Goal: Submit feedback/report problem

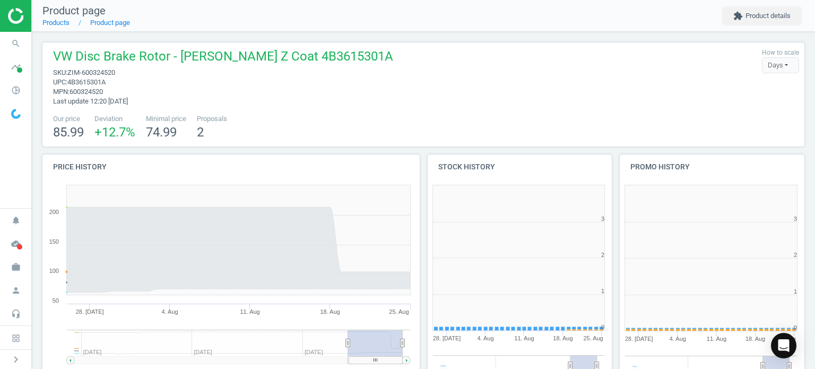
scroll to position [229, 199]
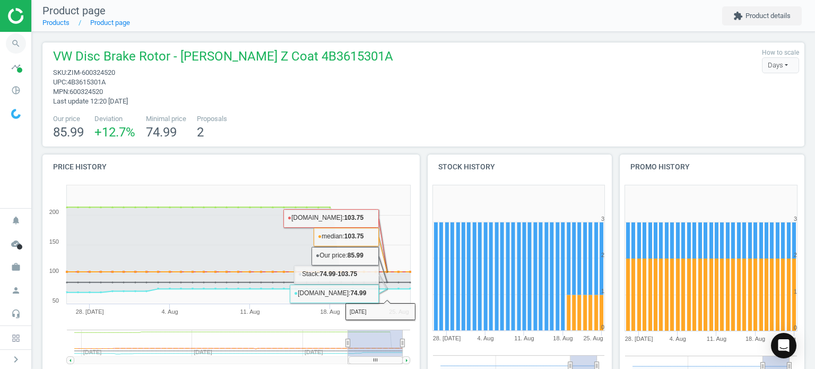
click at [16, 47] on icon "search" at bounding box center [16, 43] width 20 height 20
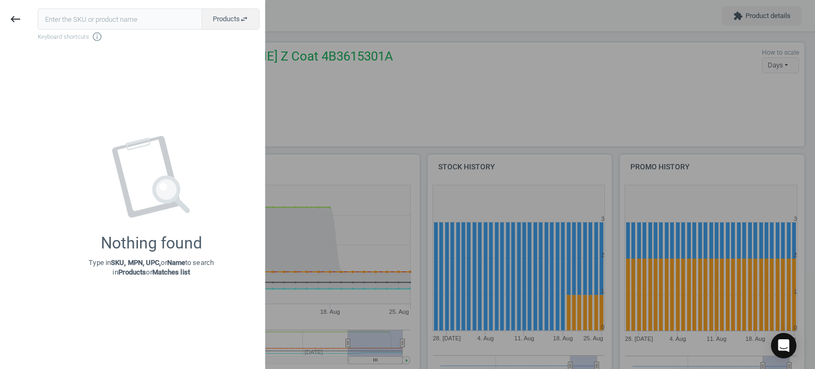
click at [110, 23] on input "text" at bounding box center [120, 18] width 165 height 21
type input "PIE-722156500"
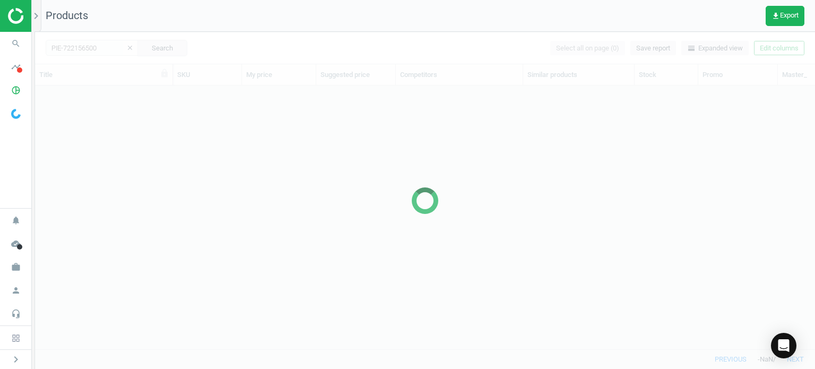
scroll to position [248, 772]
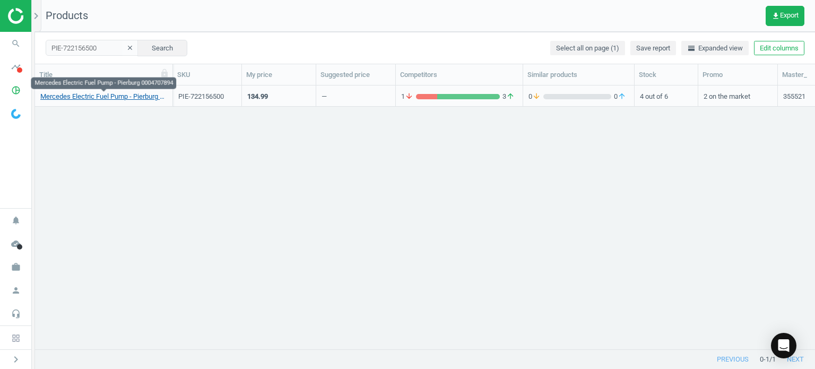
click at [104, 93] on link "Mercedes Electric Fuel Pump - Pierburg 0004707894" at bounding box center [103, 97] width 127 height 10
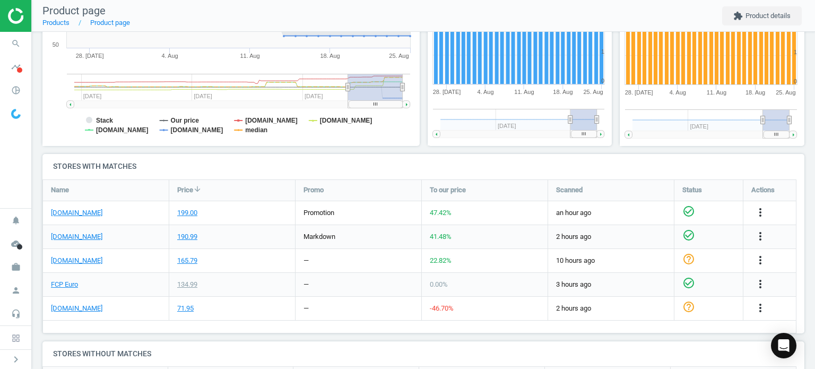
scroll to position [265, 0]
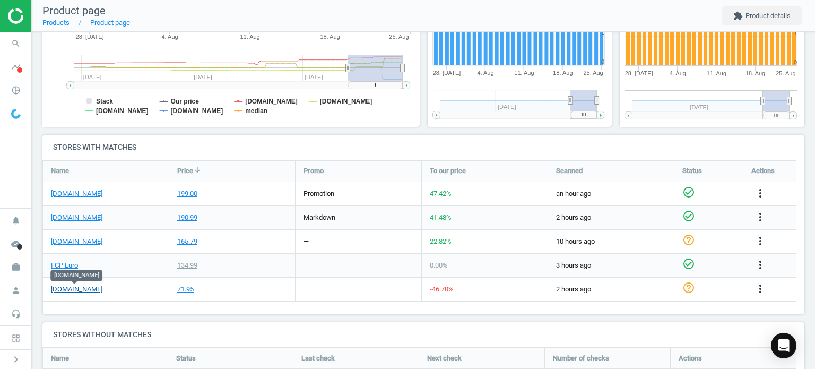
click at [65, 288] on link "[DOMAIN_NAME]" at bounding box center [76, 290] width 51 height 10
click at [762, 287] on icon "more_vert" at bounding box center [760, 288] width 13 height 13
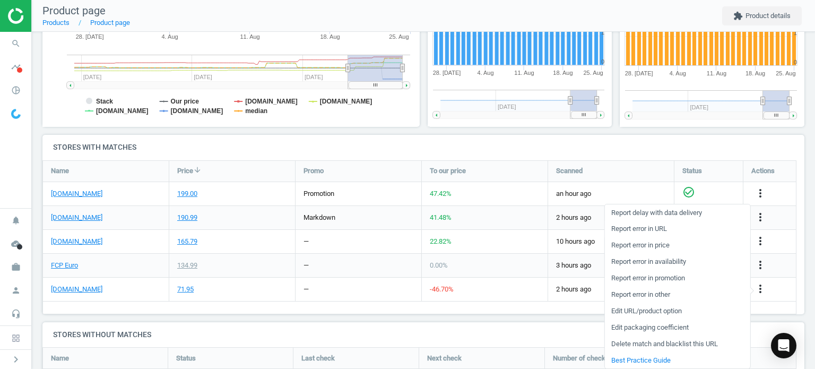
click at [660, 227] on link "Report error in URL" at bounding box center [677, 229] width 145 height 16
